Goal: Task Accomplishment & Management: Complete application form

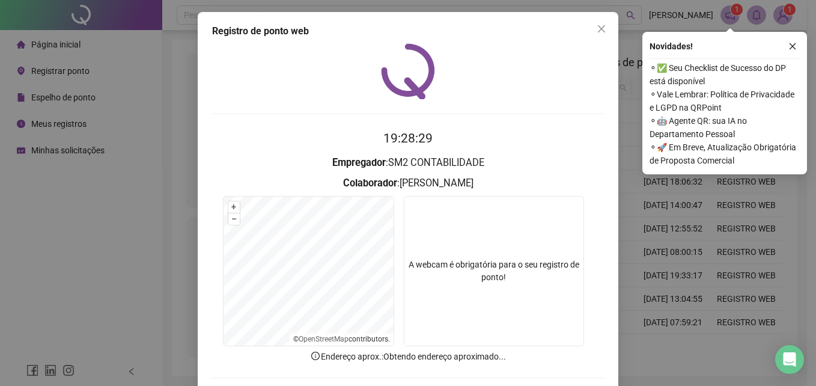
scroll to position [57, 0]
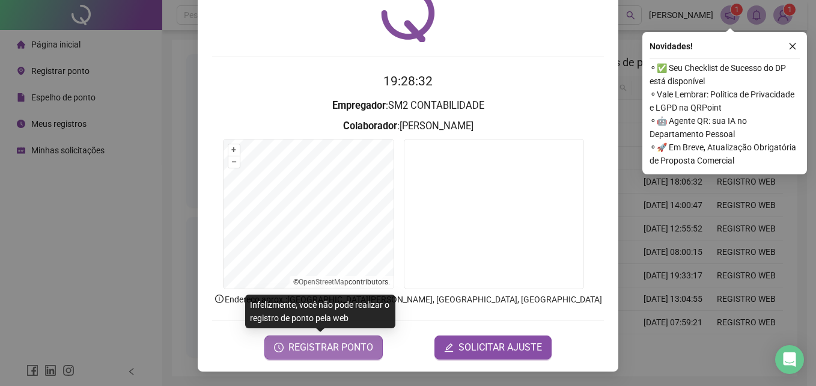
click at [318, 342] on span "REGISTRAR PONTO" at bounding box center [330, 347] width 85 height 14
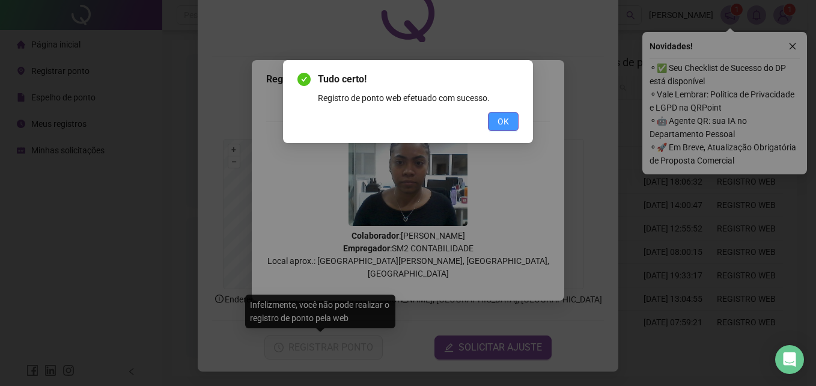
click at [499, 119] on span "OK" at bounding box center [502, 121] width 11 height 13
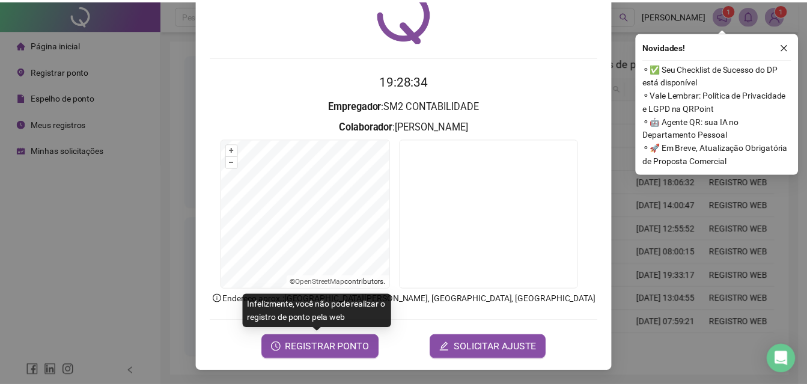
scroll to position [0, 0]
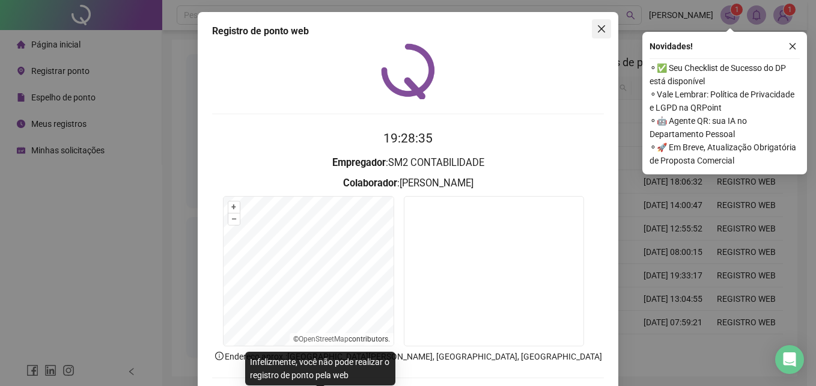
click at [597, 31] on icon "close" at bounding box center [602, 29] width 10 height 10
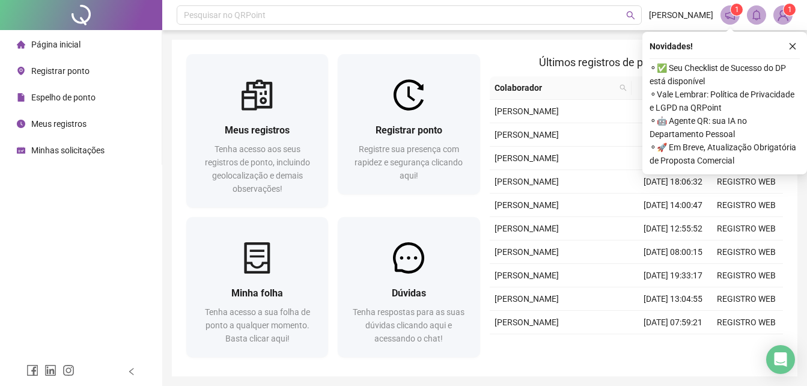
click at [79, 96] on span "Espelho de ponto" at bounding box center [63, 98] width 64 height 10
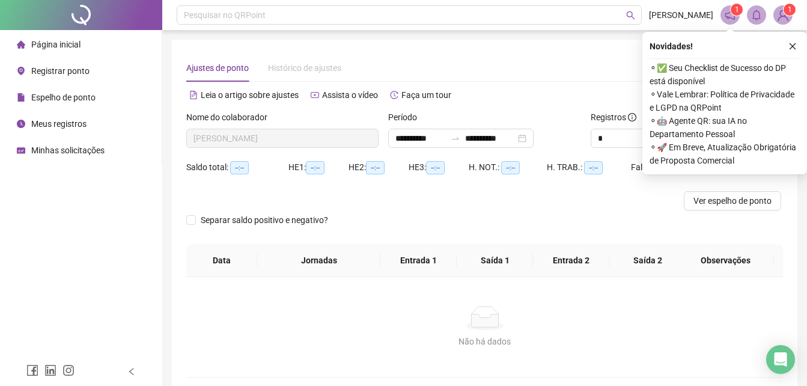
type input "**********"
click at [791, 46] on icon "close" at bounding box center [792, 46] width 8 height 8
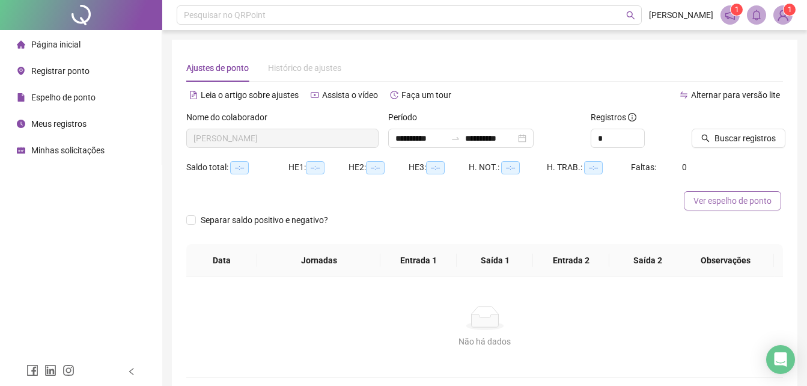
click at [729, 196] on span "Ver espelho de ponto" at bounding box center [732, 200] width 78 height 13
click at [66, 153] on span "Minhas solicitações" at bounding box center [67, 150] width 73 height 10
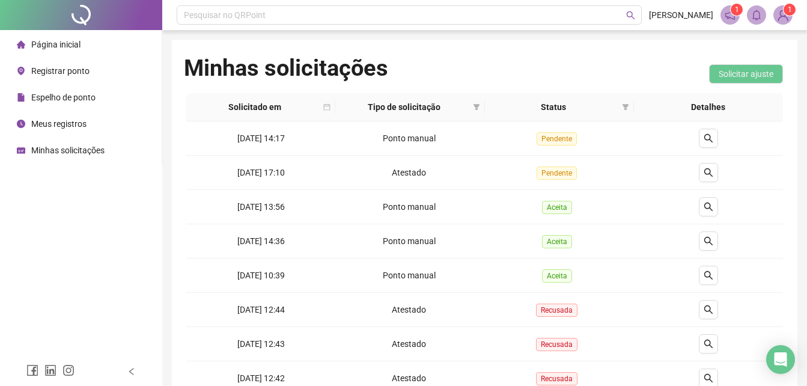
click at [84, 74] on span "Registrar ponto" at bounding box center [60, 71] width 58 height 10
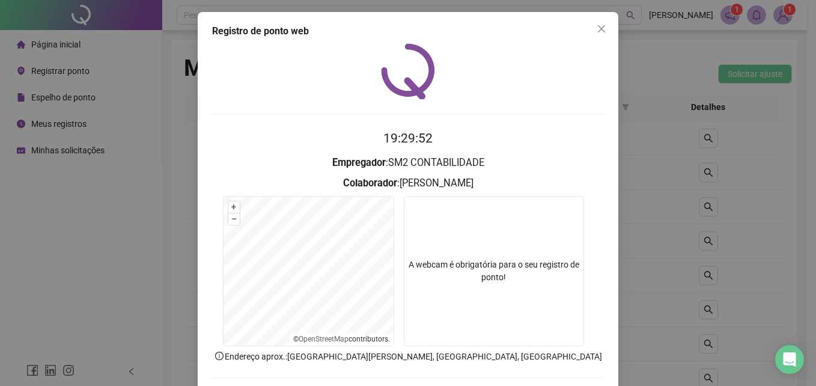
scroll to position [57, 0]
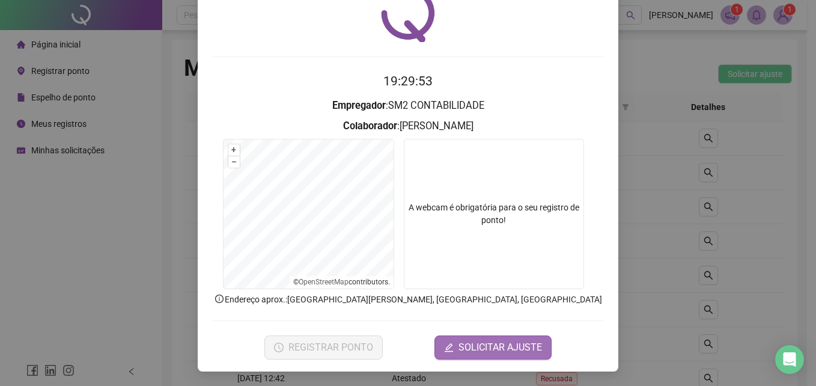
click at [466, 347] on span "SOLICITAR AJUSTE" at bounding box center [499, 347] width 83 height 14
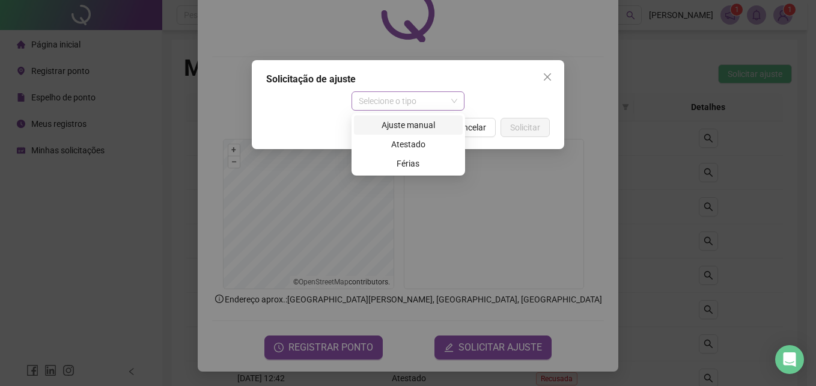
click at [431, 94] on span "Selecione o tipo" at bounding box center [408, 101] width 99 height 18
click at [415, 127] on div "Ajuste manual" at bounding box center [408, 124] width 94 height 13
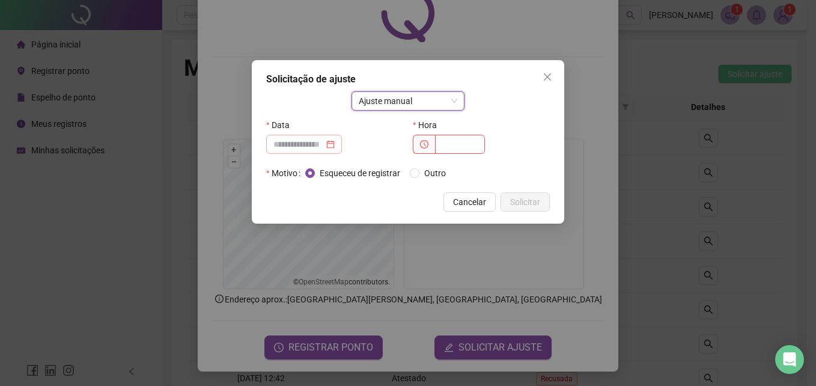
click at [335, 145] on div at bounding box center [303, 144] width 61 height 13
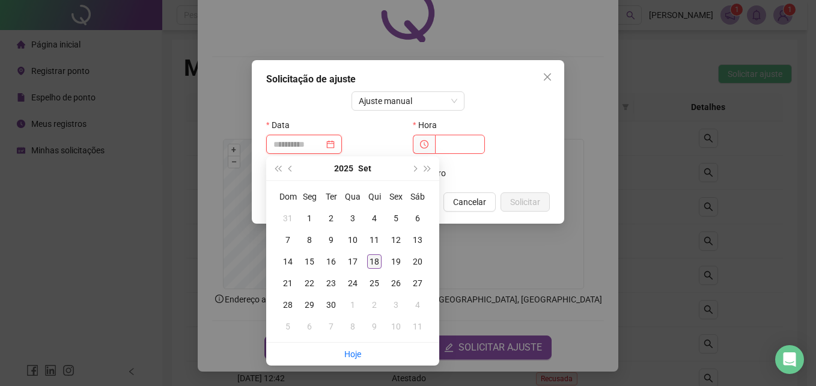
type input "**********"
click at [377, 255] on div "18" at bounding box center [374, 261] width 14 height 14
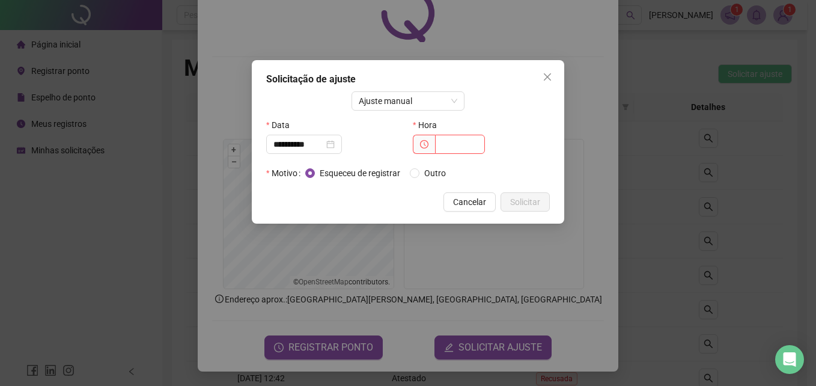
click at [430, 136] on span at bounding box center [424, 144] width 22 height 19
click at [448, 146] on input "text" at bounding box center [460, 144] width 50 height 19
type input "*****"
click at [520, 193] on button "Solicitar" at bounding box center [524, 201] width 49 height 19
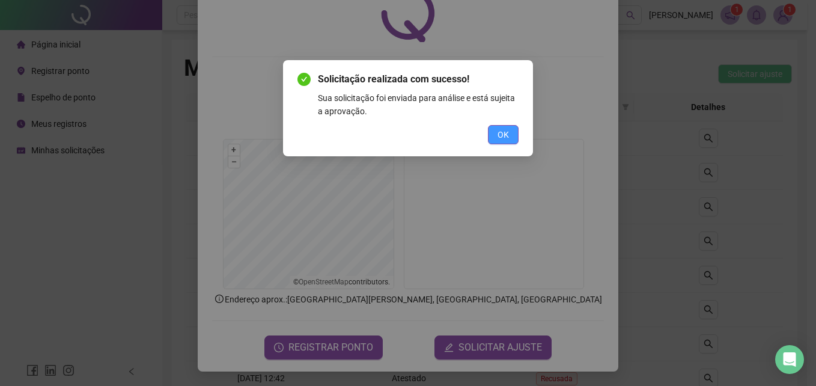
click at [512, 129] on button "OK" at bounding box center [503, 134] width 31 height 19
